Goal: Communication & Community: Share content

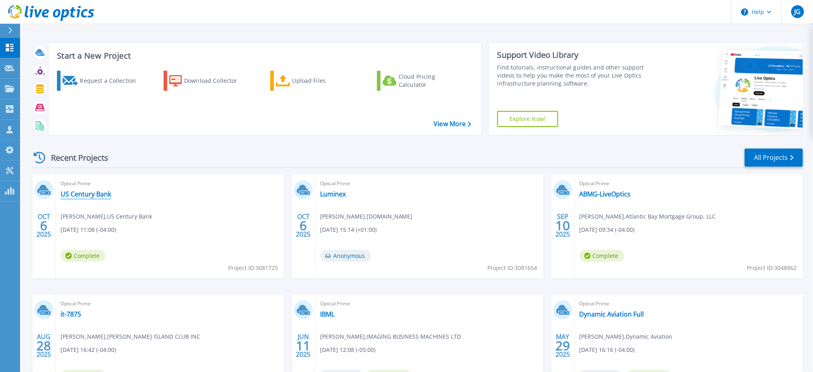
click at [85, 193] on link "US Century Bank" at bounding box center [86, 194] width 51 height 8
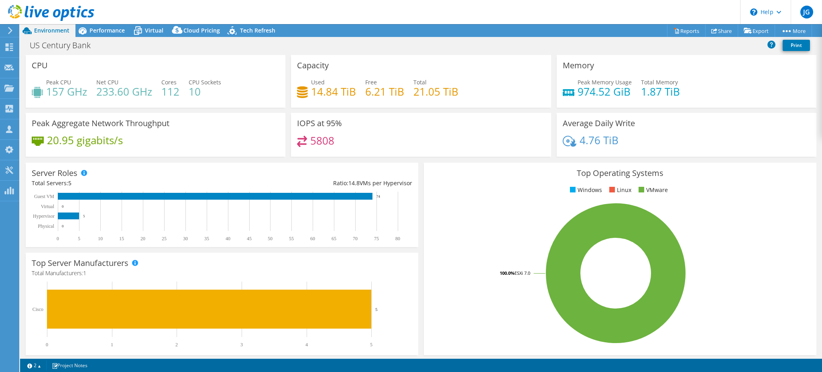
select select "USD"
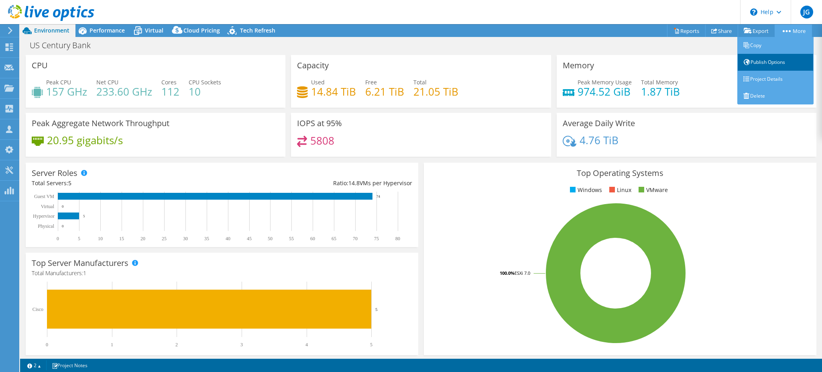
click at [757, 57] on link "Publish Options" at bounding box center [775, 62] width 76 height 17
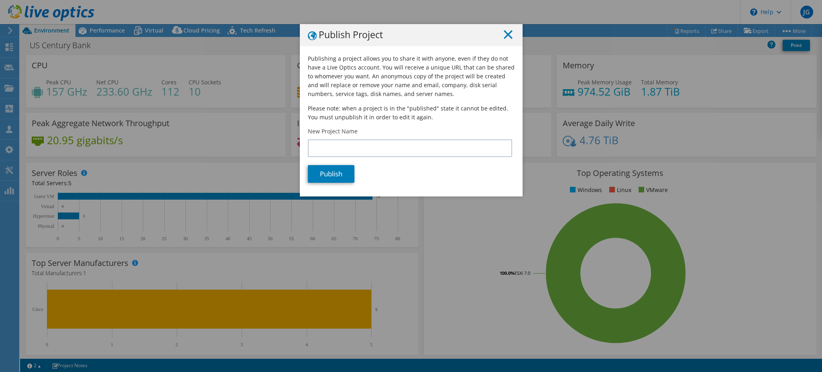
click at [504, 32] on line at bounding box center [508, 34] width 8 height 8
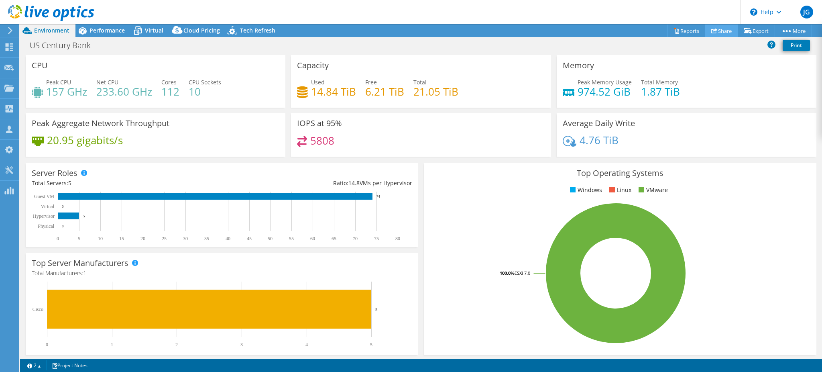
click at [715, 30] on link "Share" at bounding box center [721, 30] width 33 height 12
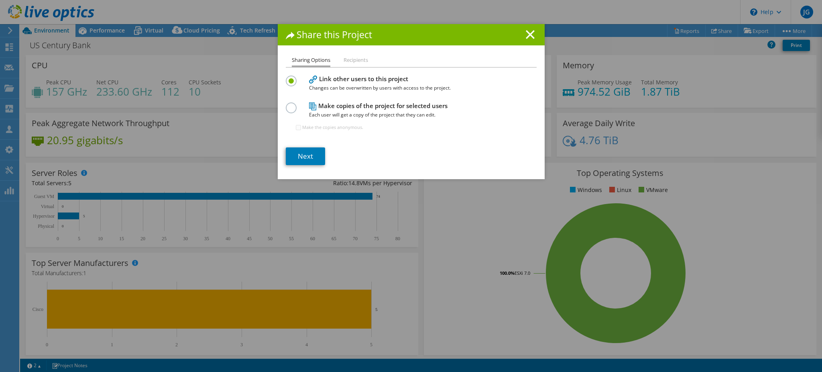
click at [350, 60] on li "Recipients" at bounding box center [355, 60] width 24 height 10
click at [298, 157] on link "Next" at bounding box center [305, 156] width 39 height 18
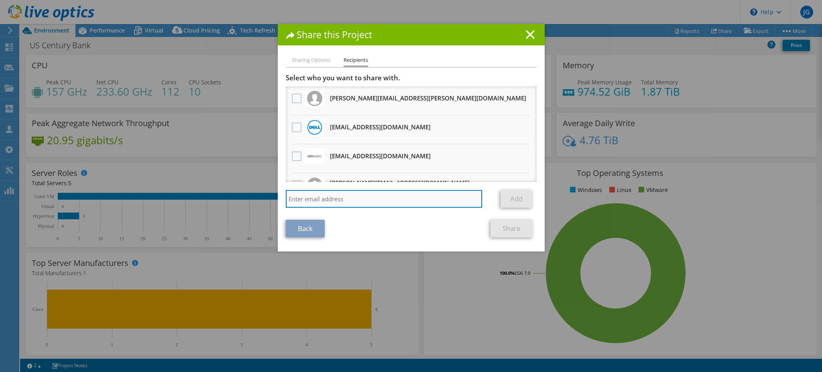
click at [313, 199] on input "search" at bounding box center [384, 199] width 197 height 18
type input "[PERSON_NAME]"
drag, startPoint x: 327, startPoint y: 195, endPoint x: 148, endPoint y: 201, distance: 179.0
click at [142, 201] on div "Share this Project Sharing Options Recipients Link other users to this project …" at bounding box center [411, 185] width 822 height 323
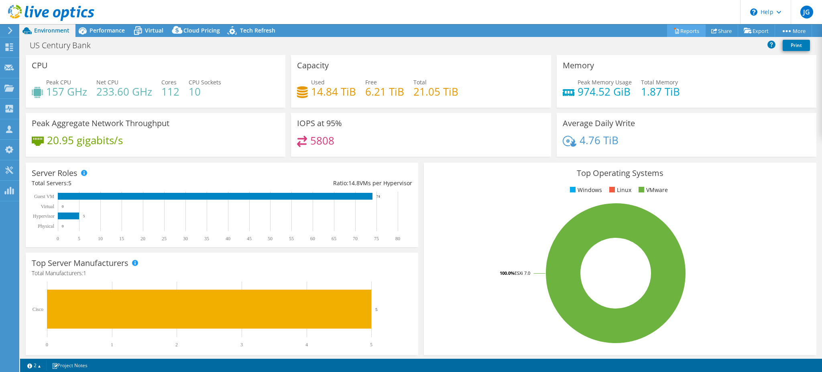
click at [688, 29] on link "Reports" at bounding box center [686, 30] width 39 height 12
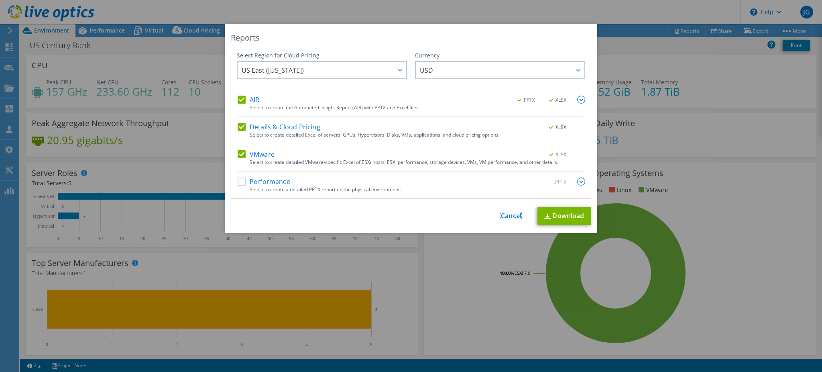
click at [510, 213] on link "Cancel" at bounding box center [511, 216] width 20 height 8
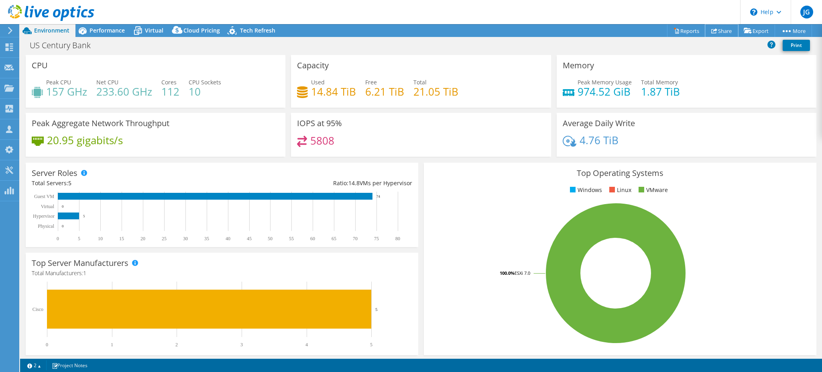
click at [717, 26] on link "Share" at bounding box center [721, 30] width 33 height 12
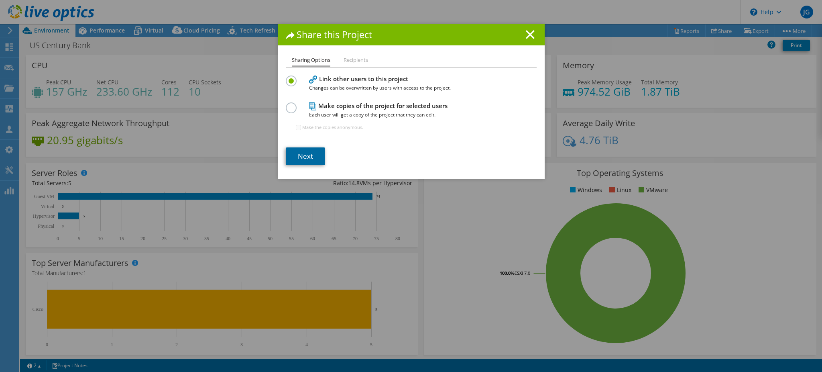
click at [297, 154] on link "Next" at bounding box center [305, 156] width 39 height 18
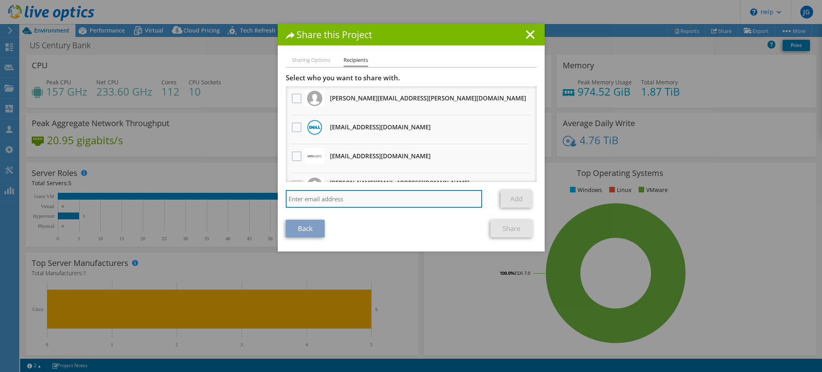
click at [333, 203] on input "search" at bounding box center [384, 199] width 197 height 18
paste input "[PERSON_NAME][EMAIL_ADDRESS][DOMAIN_NAME]"
type input "[PERSON_NAME][EMAIL_ADDRESS][DOMAIN_NAME]"
click at [505, 198] on link "Add" at bounding box center [516, 199] width 32 height 18
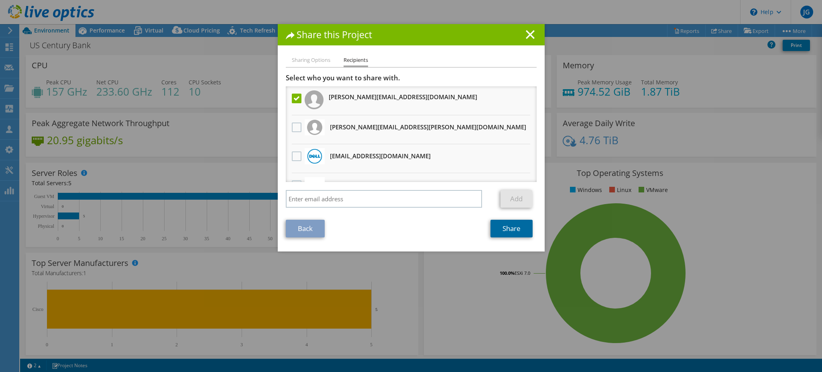
click at [504, 229] on link "Share" at bounding box center [511, 228] width 42 height 18
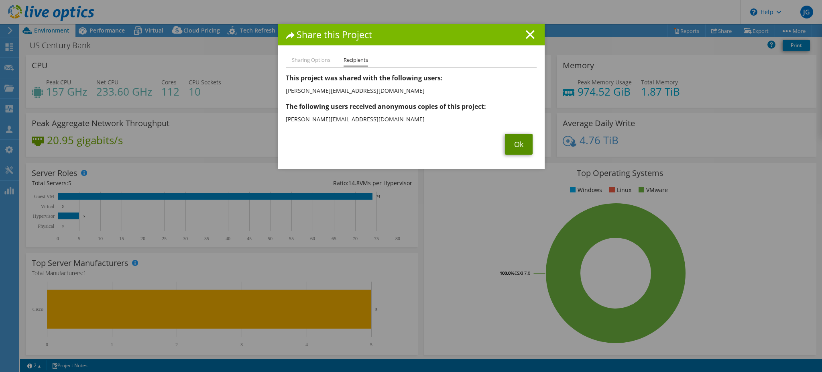
click at [511, 144] on link "Ok" at bounding box center [519, 144] width 28 height 21
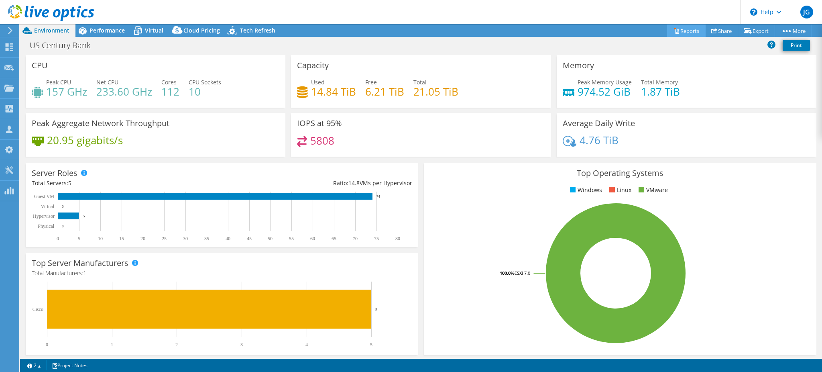
click at [680, 30] on link "Reports" at bounding box center [686, 30] width 39 height 12
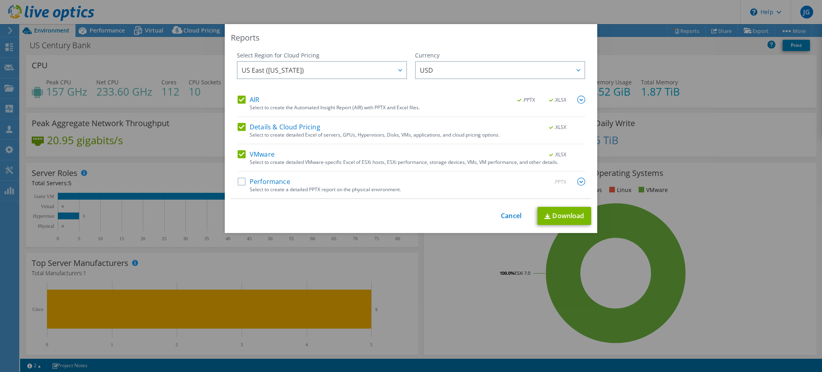
click at [238, 99] on label "AIR" at bounding box center [249, 99] width 22 height 8
click at [0, 0] on input "AIR" at bounding box center [0, 0] width 0 height 0
click at [552, 217] on link "Download" at bounding box center [564, 216] width 54 height 18
drag, startPoint x: 508, startPoint y: 215, endPoint x: 515, endPoint y: 215, distance: 6.8
click at [508, 215] on link "Cancel" at bounding box center [511, 216] width 20 height 8
